Goal: Task Accomplishment & Management: Complete application form

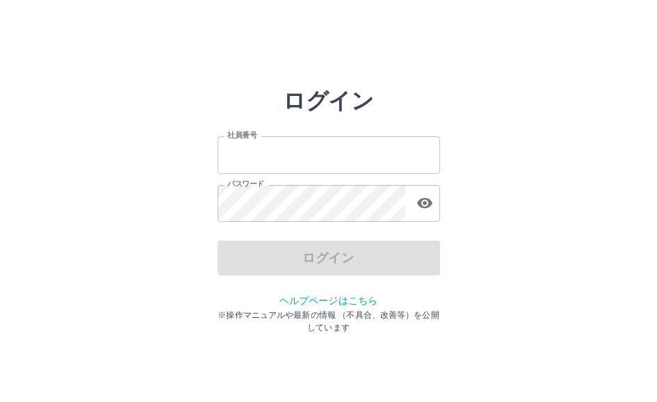
type input "*******"
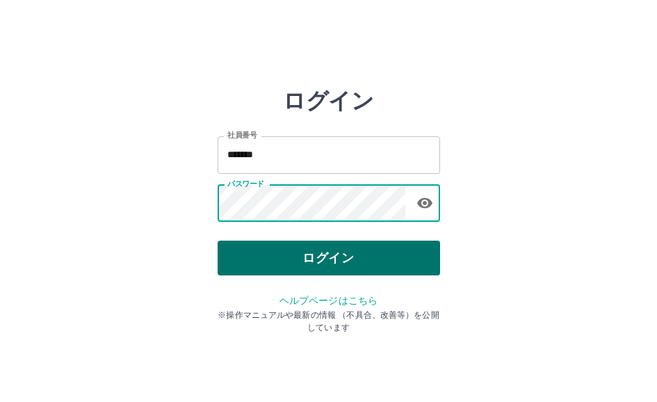
click at [300, 249] on button "ログイン" at bounding box center [328, 257] width 222 height 35
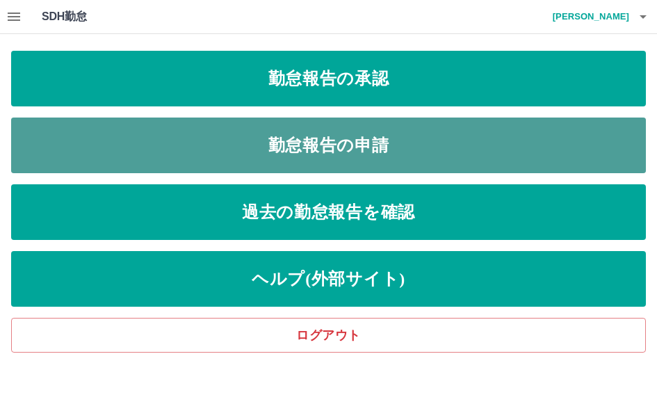
drag, startPoint x: 327, startPoint y: 147, endPoint x: 283, endPoint y: 120, distance: 52.1
click at [325, 145] on link "勤怠報告の申請" at bounding box center [328, 145] width 634 height 56
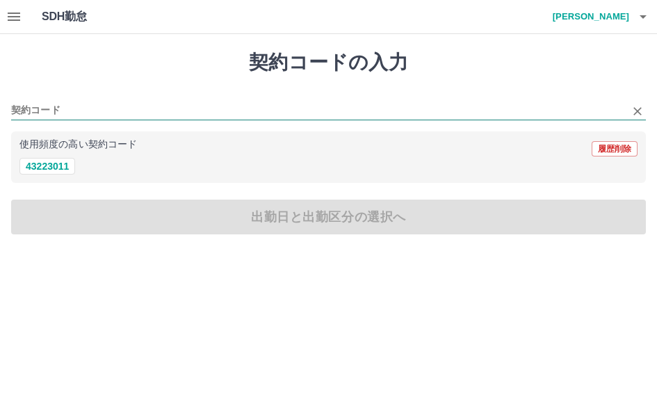
drag, startPoint x: 67, startPoint y: 108, endPoint x: 74, endPoint y: 115, distance: 9.3
click at [72, 110] on input "契約コード" at bounding box center [318, 110] width 614 height 17
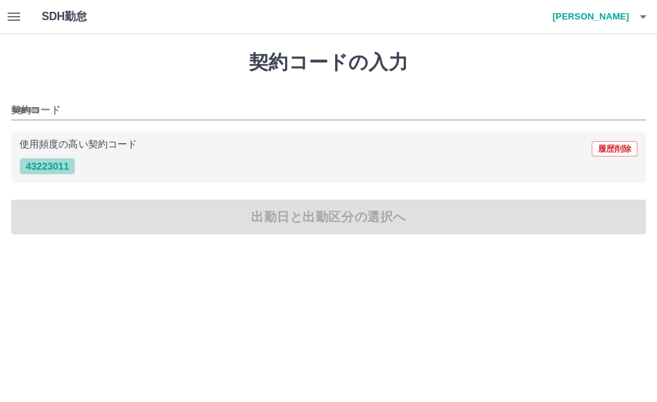
drag, startPoint x: 55, startPoint y: 163, endPoint x: 62, endPoint y: 168, distance: 8.5
click at [56, 165] on button "43223011" at bounding box center [47, 166] width 56 height 17
type input "********"
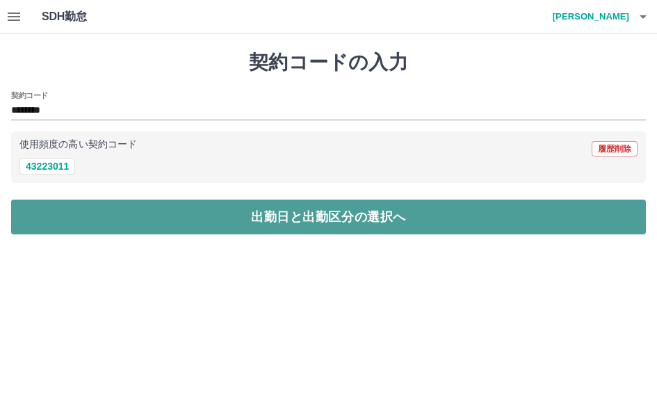
click at [288, 220] on button "出勤日と出勤区分の選択へ" at bounding box center [328, 216] width 634 height 35
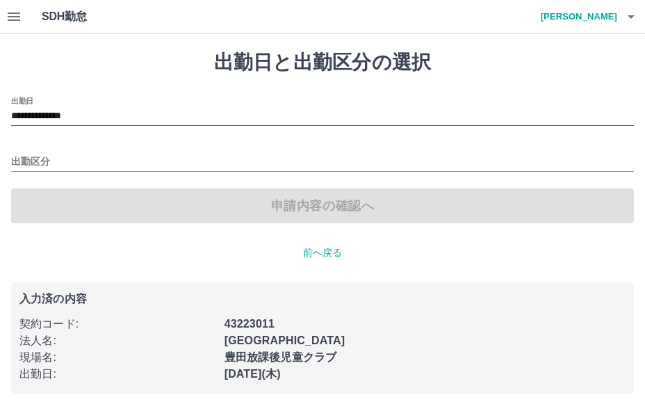
click at [117, 113] on input "**********" at bounding box center [322, 116] width 623 height 17
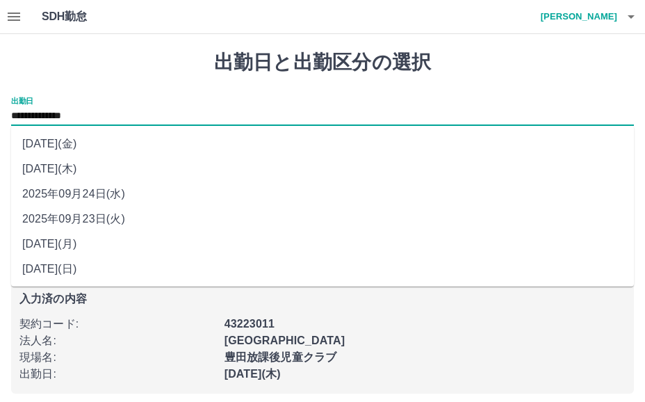
click at [85, 195] on li "2025年09月24日(水)" at bounding box center [322, 193] width 623 height 25
type input "**********"
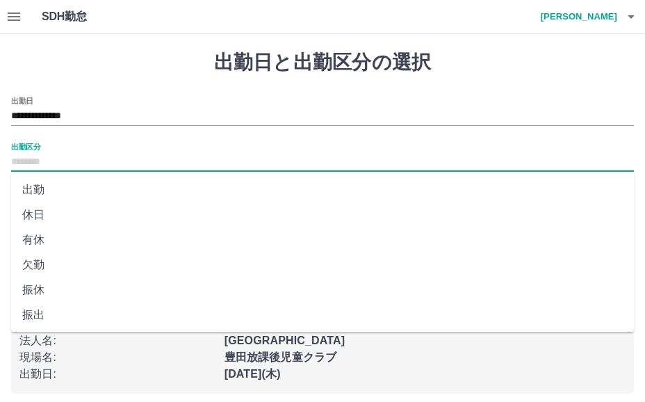
drag, startPoint x: 59, startPoint y: 162, endPoint x: 68, endPoint y: 166, distance: 9.9
click at [63, 163] on input "出勤区分" at bounding box center [322, 162] width 623 height 17
click at [38, 189] on li "出勤" at bounding box center [322, 189] width 623 height 25
type input "**"
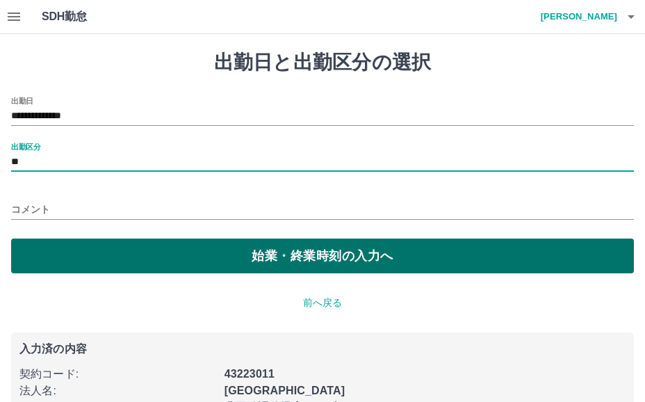
click at [241, 259] on button "始業・終業時刻の入力へ" at bounding box center [322, 255] width 623 height 35
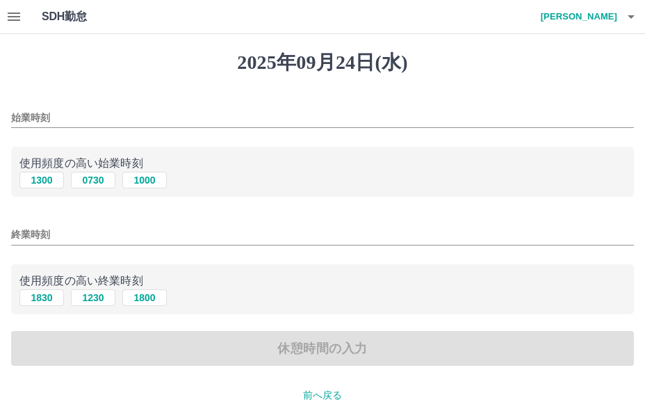
drag, startPoint x: 54, startPoint y: 116, endPoint x: 55, endPoint y: 135, distance: 18.8
click at [55, 121] on input "始業時刻" at bounding box center [322, 118] width 623 height 20
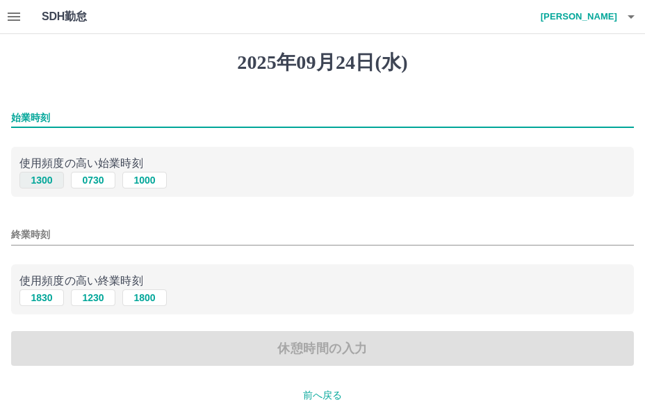
click at [42, 180] on button "1300" at bounding box center [41, 180] width 44 height 17
type input "****"
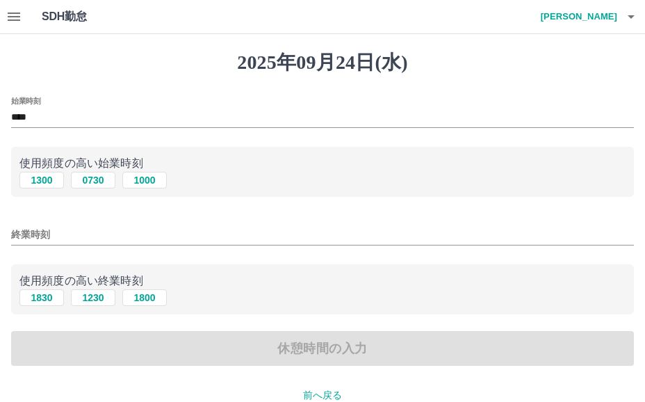
click at [57, 233] on input "終業時刻" at bounding box center [322, 234] width 623 height 20
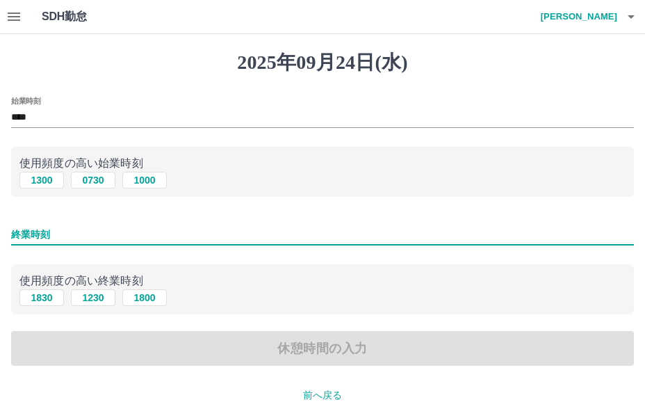
type input "****"
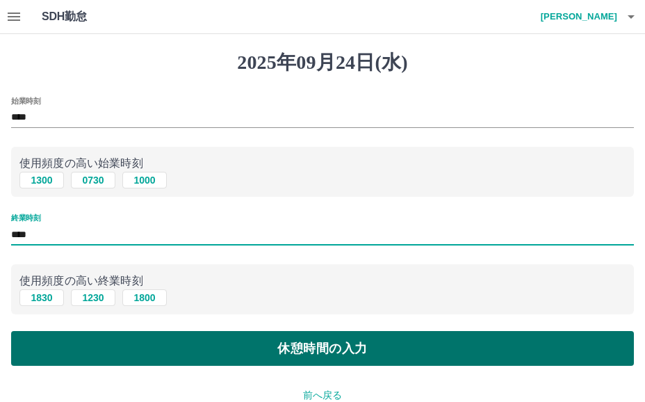
click at [296, 350] on button "休憩時間の入力" at bounding box center [322, 348] width 623 height 35
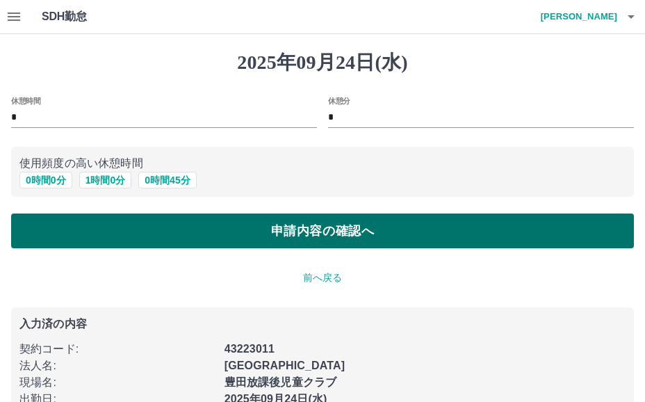
click at [305, 232] on button "申請内容の確認へ" at bounding box center [322, 230] width 623 height 35
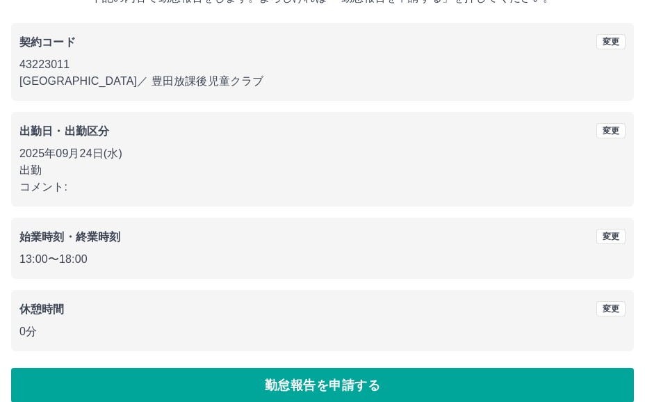
scroll to position [119, 0]
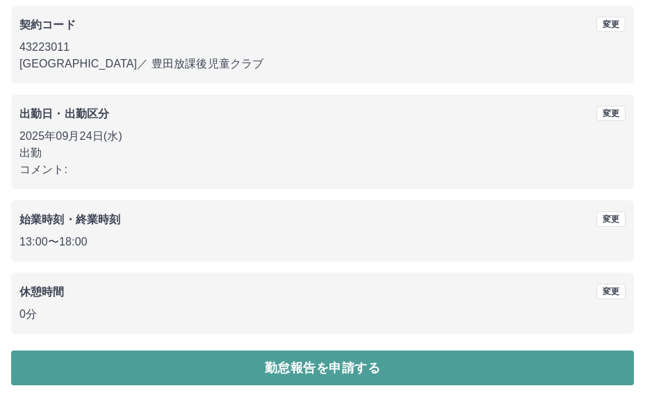
click at [308, 371] on button "勤怠報告を申請する" at bounding box center [322, 367] width 623 height 35
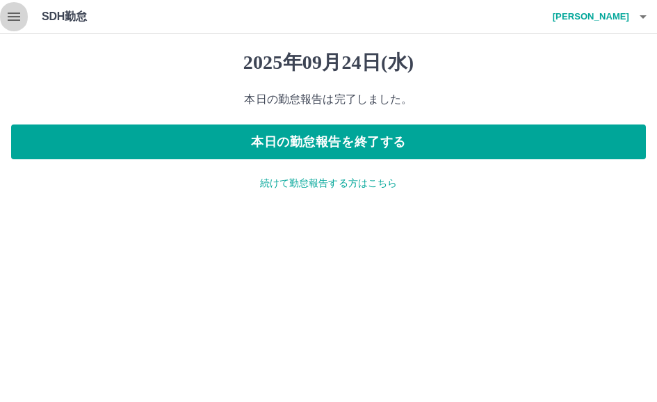
click at [11, 13] on icon "button" at bounding box center [14, 17] width 13 height 8
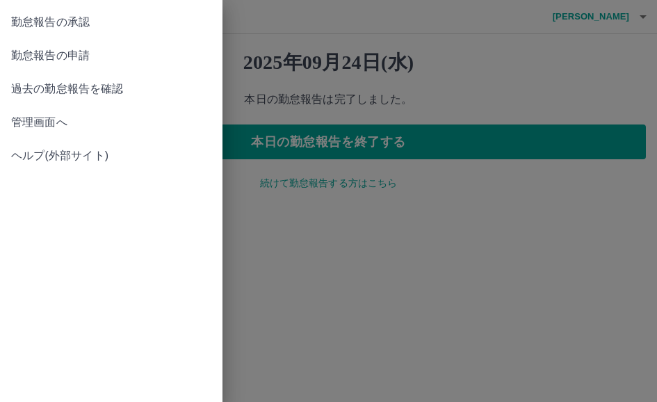
click at [76, 22] on span "勤怠報告の承認" at bounding box center [111, 22] width 200 height 17
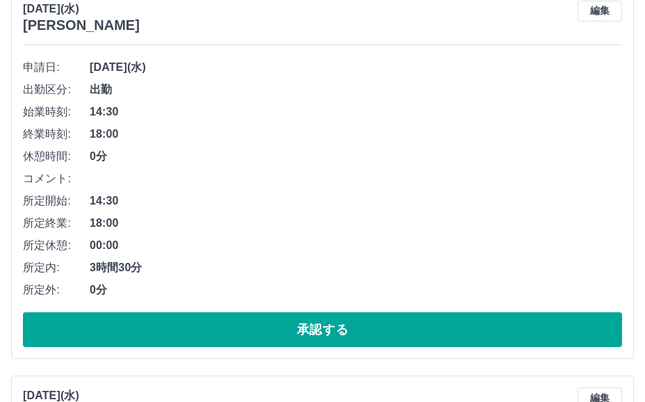
scroll to position [208, 0]
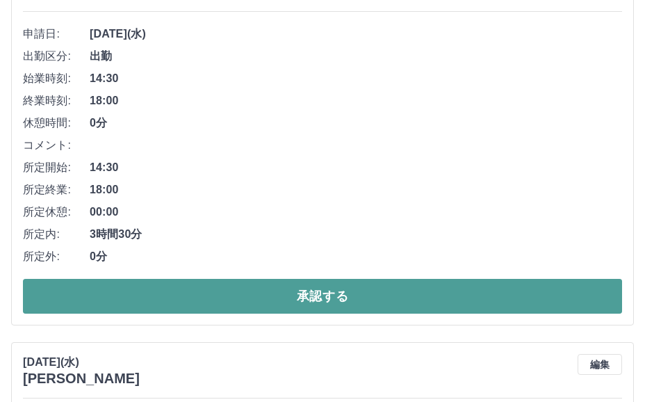
click at [296, 299] on button "承認する" at bounding box center [322, 296] width 599 height 35
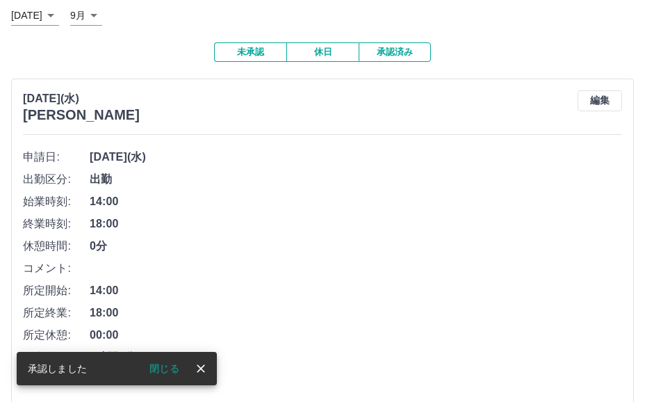
scroll to position [139, 0]
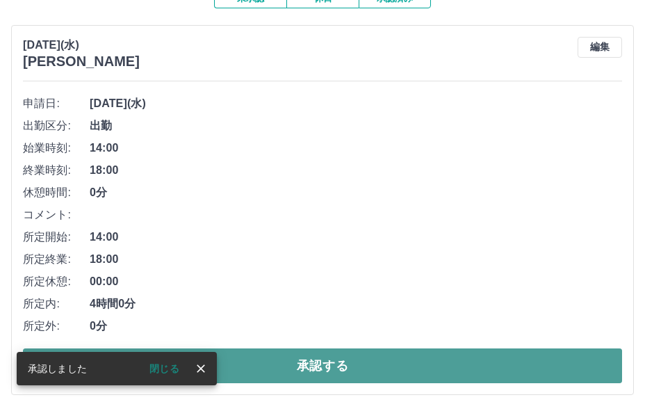
click at [303, 366] on button "承認する" at bounding box center [322, 365] width 599 height 35
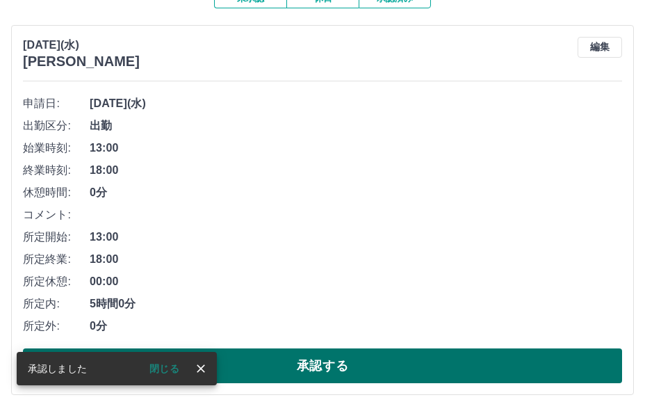
click at [310, 372] on button "承認する" at bounding box center [322, 365] width 599 height 35
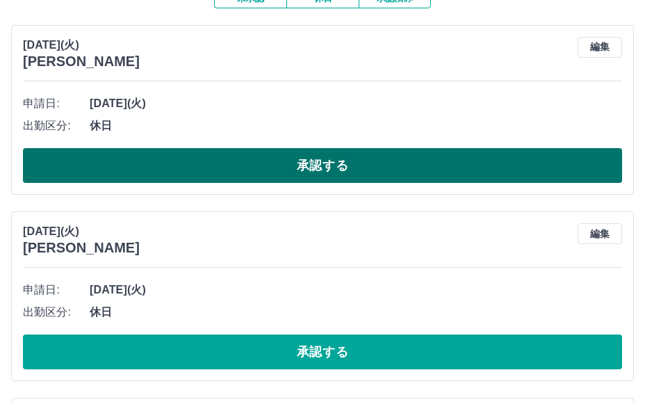
click at [316, 171] on button "承認する" at bounding box center [322, 165] width 599 height 35
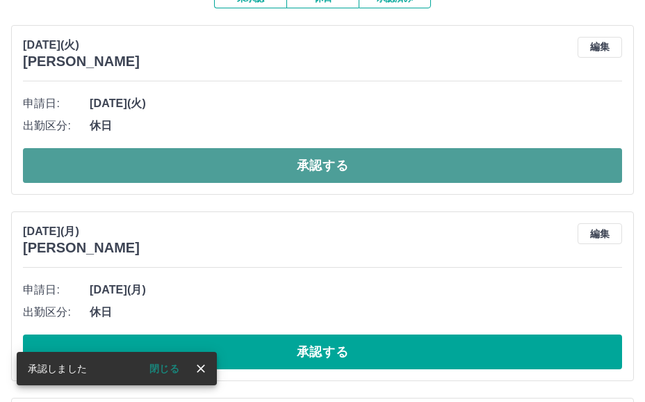
click at [323, 166] on button "承認する" at bounding box center [322, 165] width 599 height 35
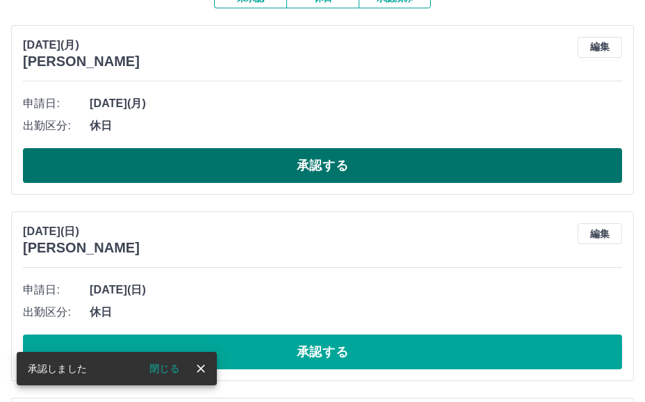
click at [313, 163] on button "承認する" at bounding box center [322, 165] width 599 height 35
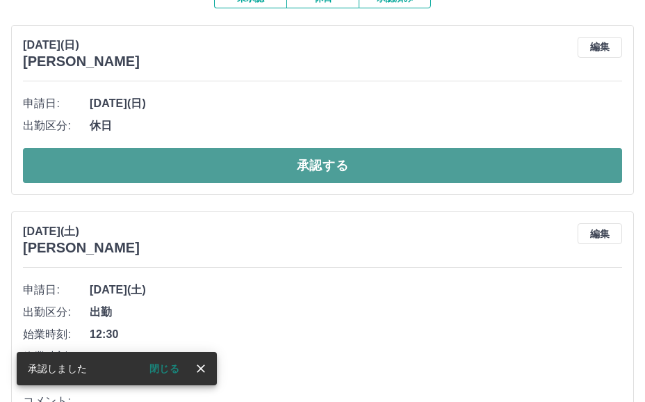
click at [309, 166] on button "承認する" at bounding box center [322, 165] width 599 height 35
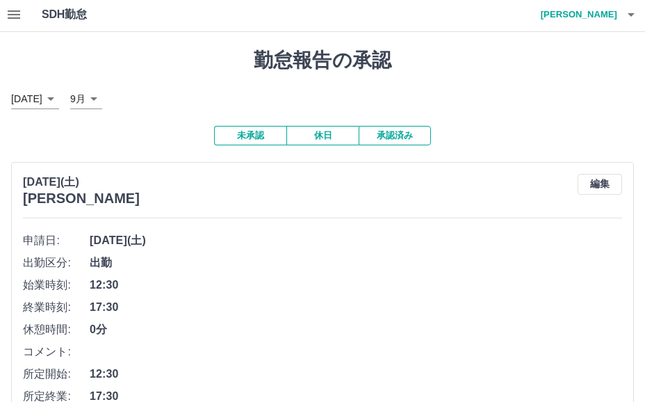
scroll to position [0, 0]
